Goal: Transaction & Acquisition: Purchase product/service

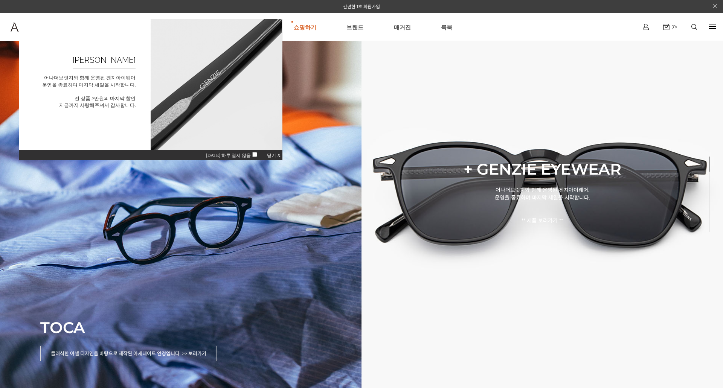
click at [274, 156] on span "닫기 X" at bounding box center [274, 155] width 14 height 5
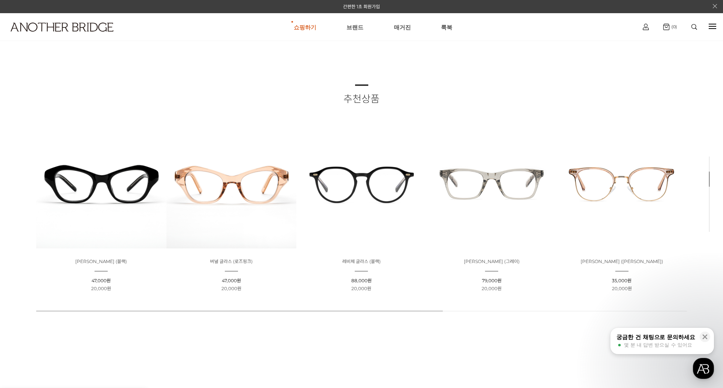
click at [105, 182] on img at bounding box center [101, 184] width 130 height 130
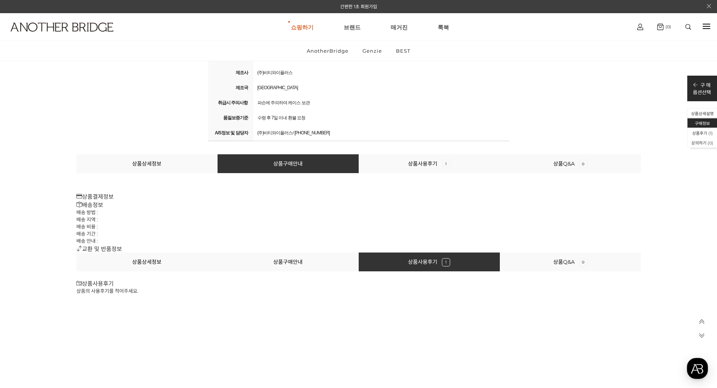
scroll to position [8582, 0]
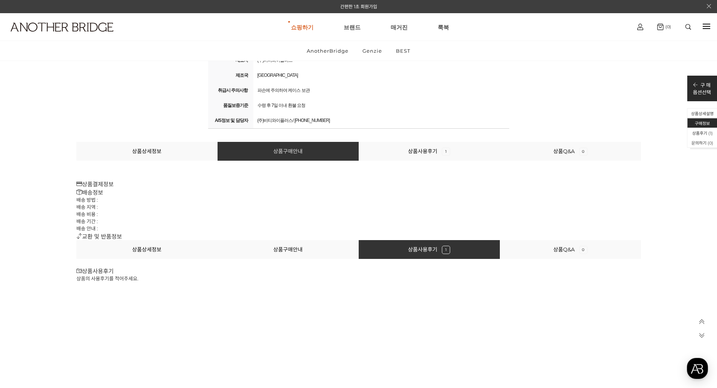
click at [286, 152] on link "상품구매안내" at bounding box center [287, 151] width 29 height 7
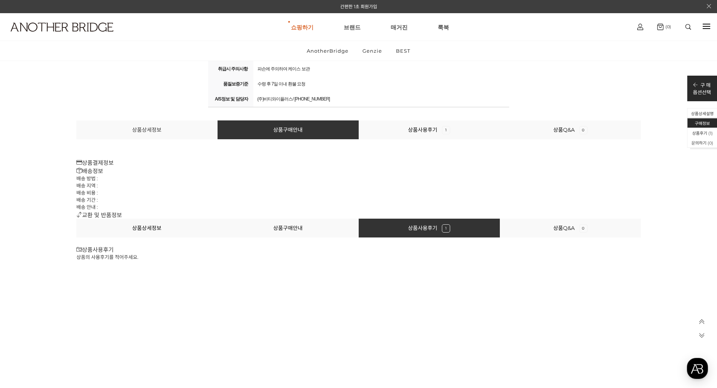
click at [146, 132] on link "상품상세정보" at bounding box center [146, 129] width 29 height 7
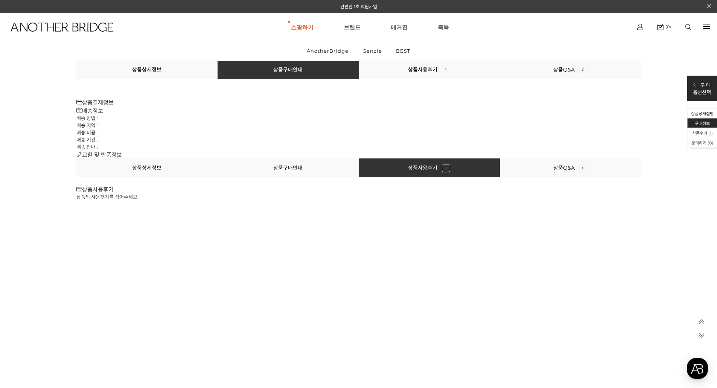
scroll to position [8600, 0]
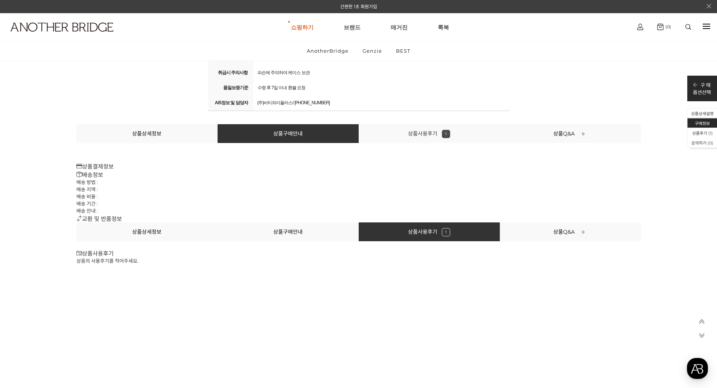
click at [428, 134] on link "상품사용후기 1" at bounding box center [429, 133] width 42 height 7
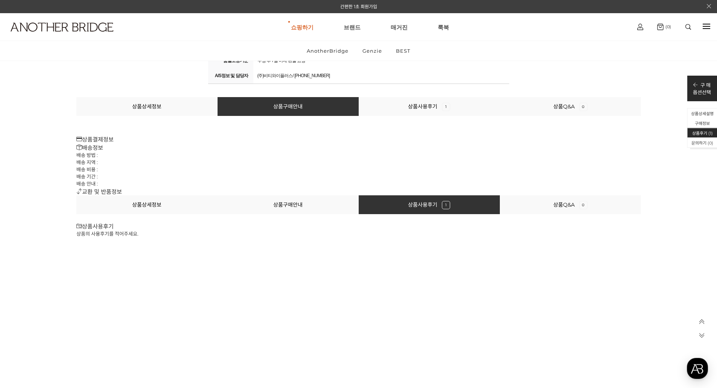
scroll to position [8627, 0]
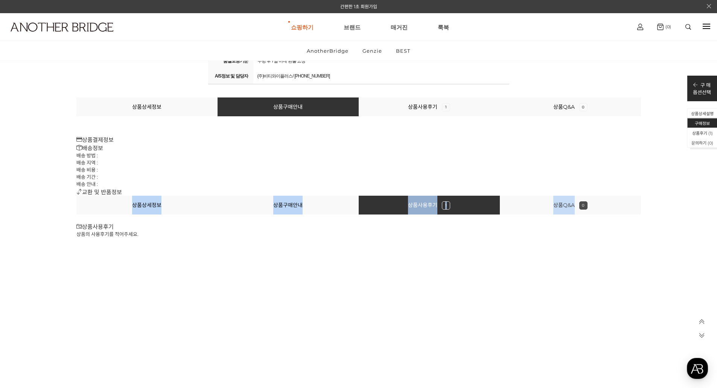
drag, startPoint x: 130, startPoint y: 206, endPoint x: 577, endPoint y: 207, distance: 446.8
click at [577, 207] on ul "상품상세정보 상품구매안내 상품사용후기 1 상품Q&A 0" at bounding box center [358, 205] width 565 height 19
